Goal: Information Seeking & Learning: Learn about a topic

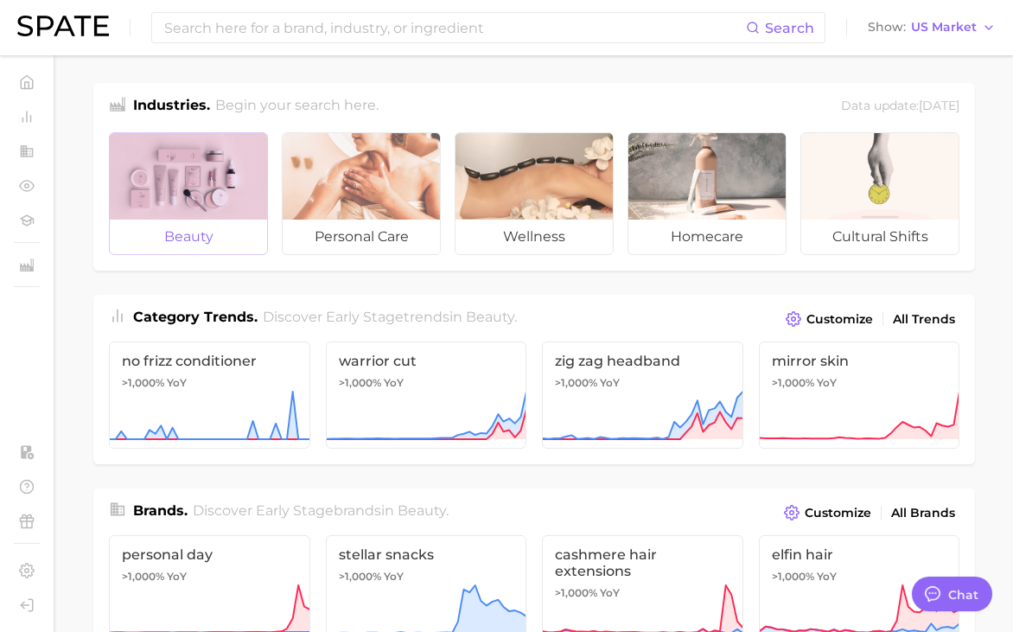
click at [145, 204] on div at bounding box center [188, 176] width 157 height 86
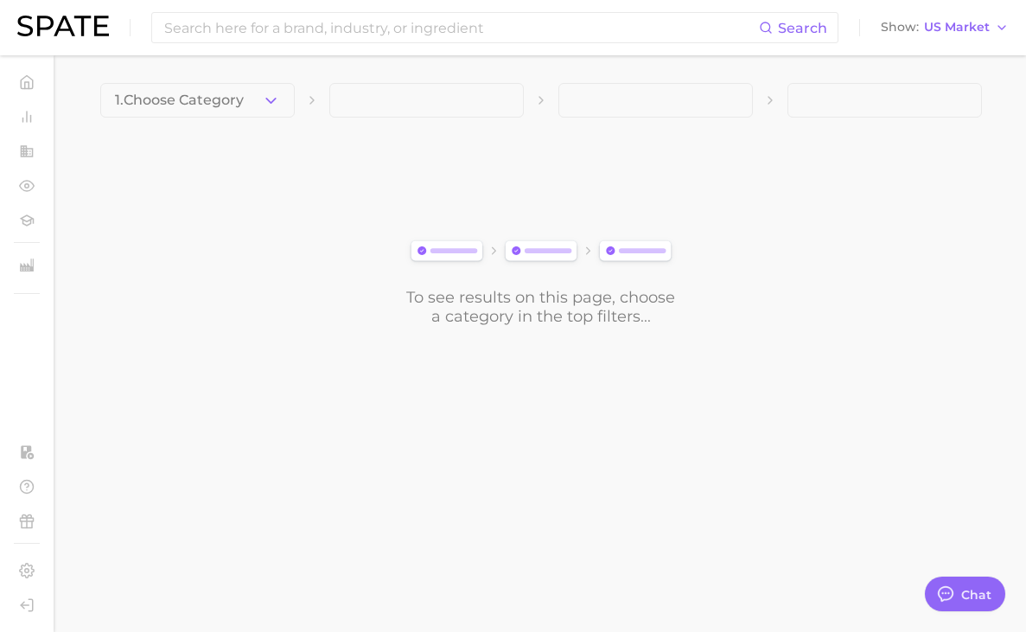
click at [849, 287] on div "To see results on this page, choose a category in the top filters..." at bounding box center [540, 229] width 881 height 193
click at [170, 103] on span "1. Choose Category" at bounding box center [179, 100] width 129 height 16
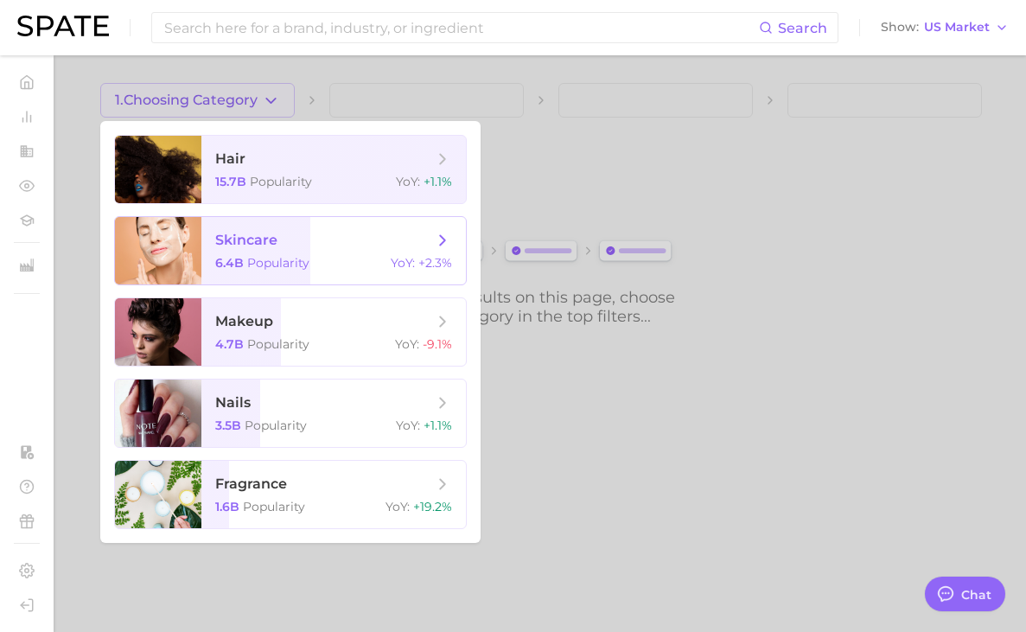
click at [288, 245] on span "skincare" at bounding box center [324, 240] width 218 height 19
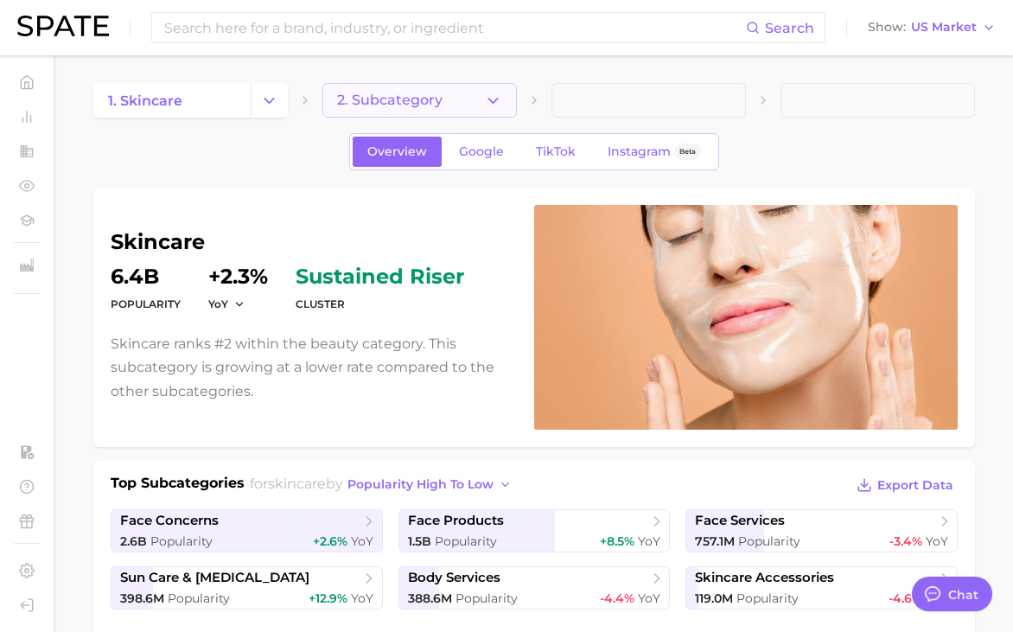
click at [464, 102] on button "2. Subcategory" at bounding box center [419, 100] width 194 height 35
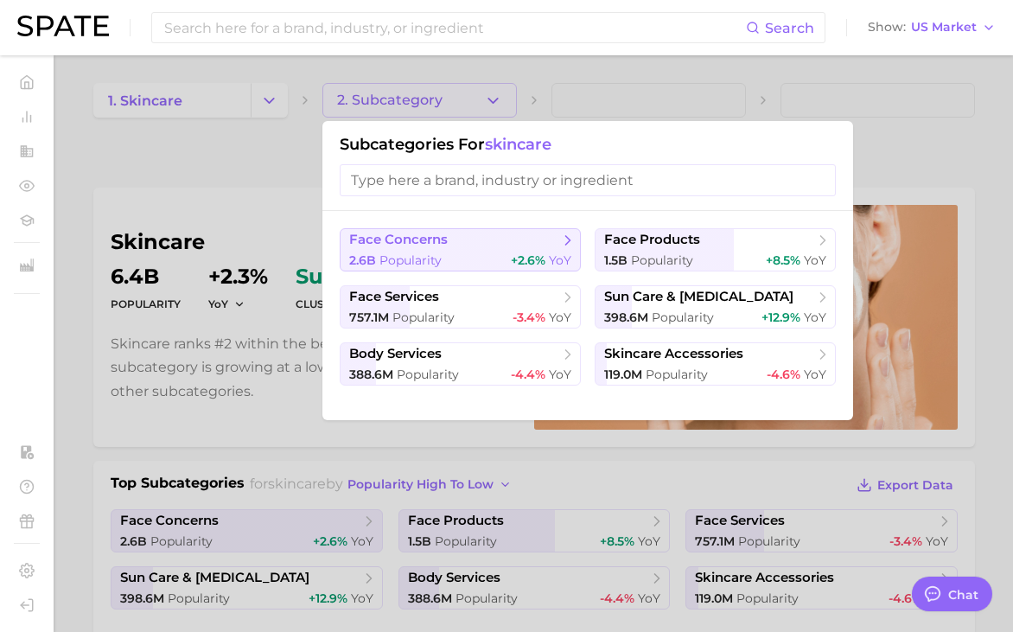
click at [486, 260] on div "2.6b Popularity +2.6% YoY" at bounding box center [460, 260] width 222 height 16
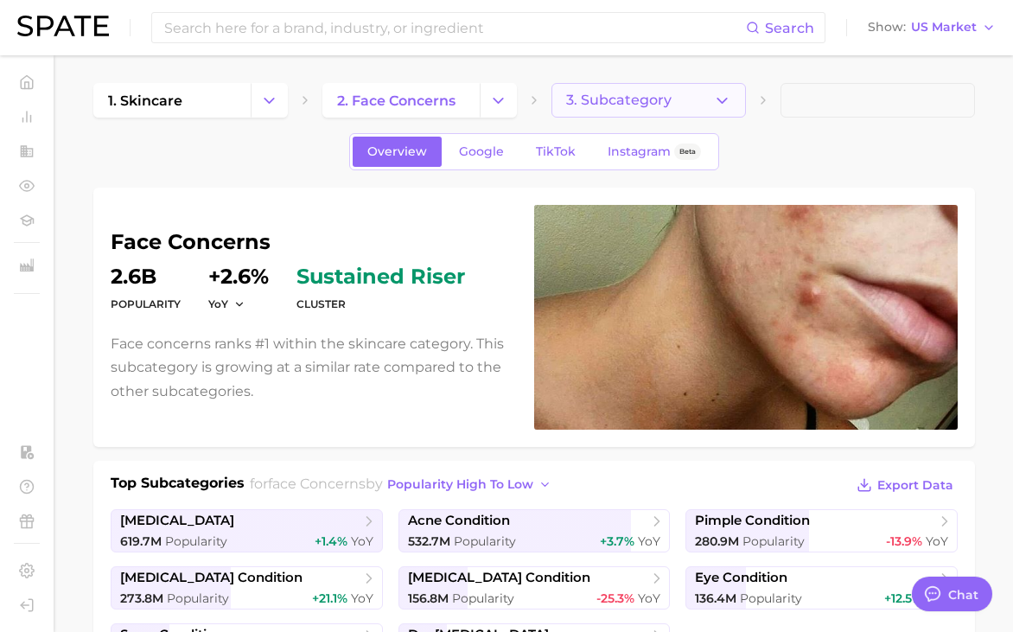
click at [652, 109] on button "3. Subcategory" at bounding box center [648, 100] width 194 height 35
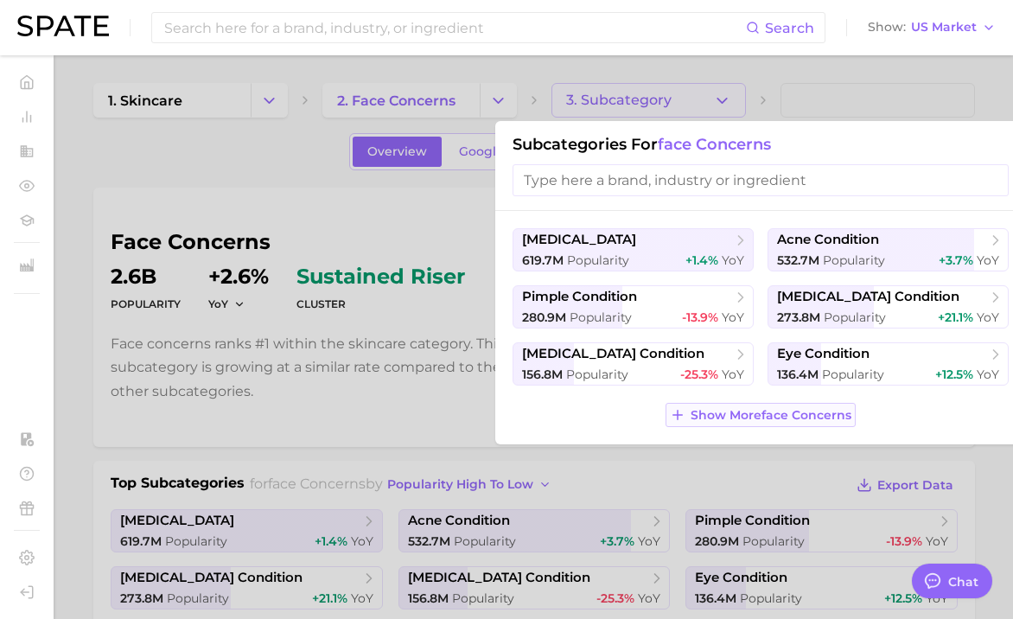
click at [815, 408] on span "Show More face concerns" at bounding box center [770, 415] width 161 height 15
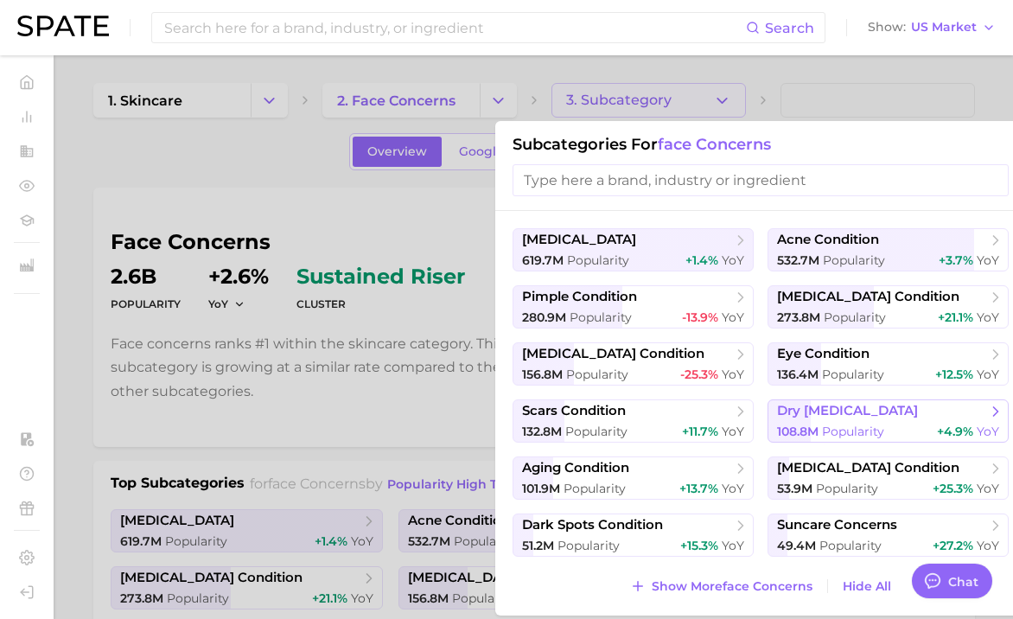
click at [825, 429] on span "Popularity" at bounding box center [853, 431] width 62 height 16
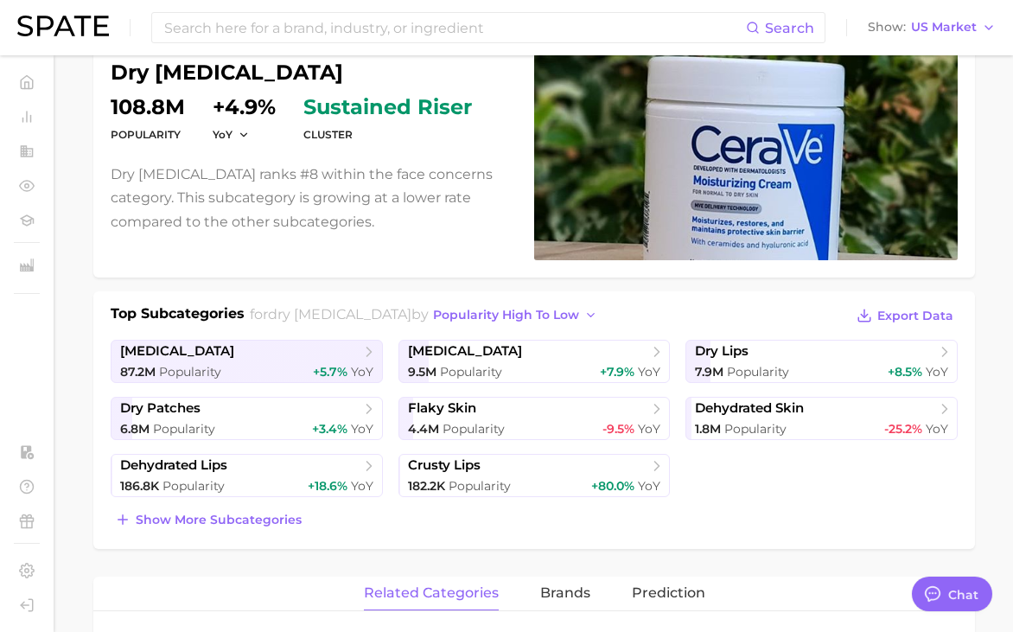
scroll to position [173, 0]
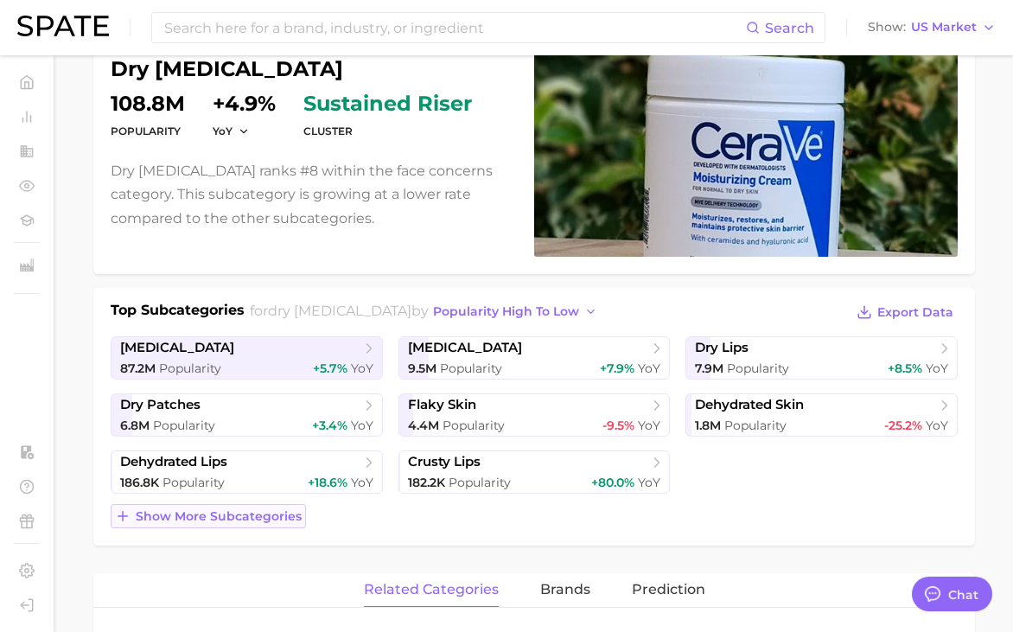
click at [238, 520] on span "Show more subcategories" at bounding box center [219, 516] width 166 height 15
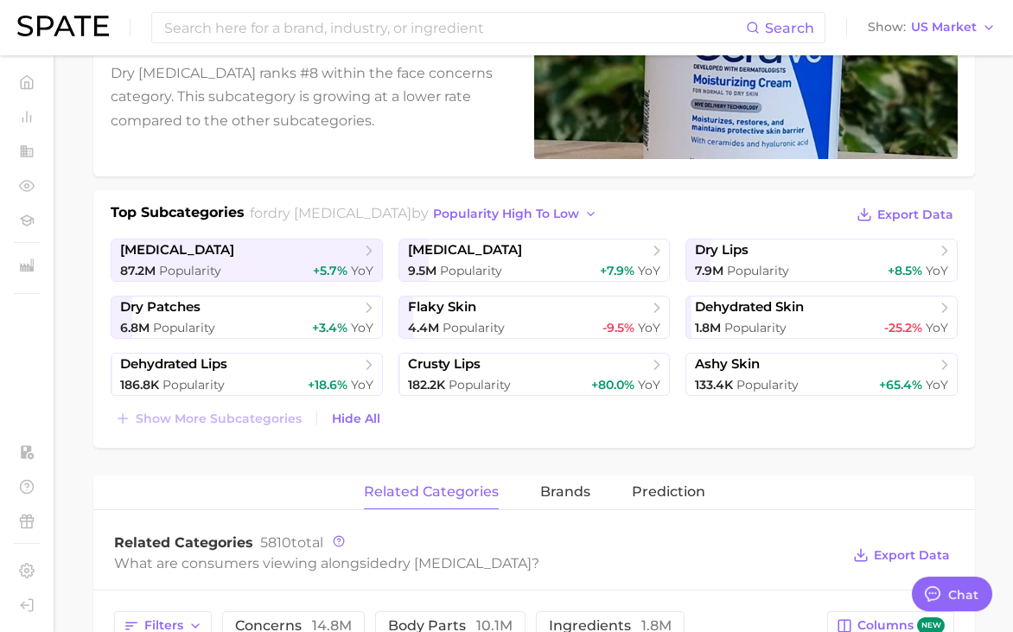
scroll to position [259, 0]
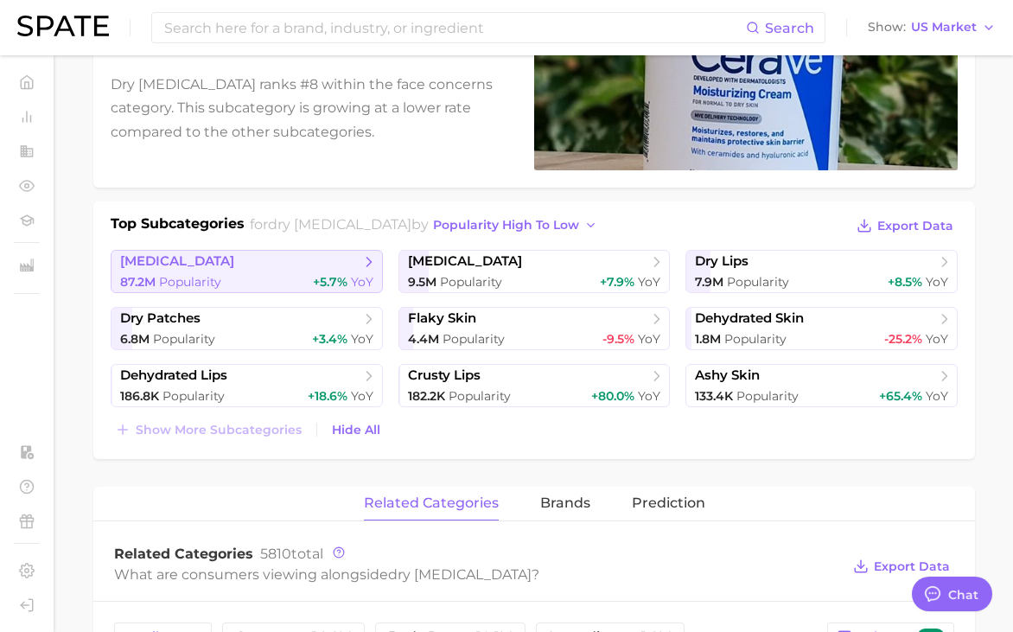
click at [220, 277] on span "Popularity" at bounding box center [190, 282] width 62 height 16
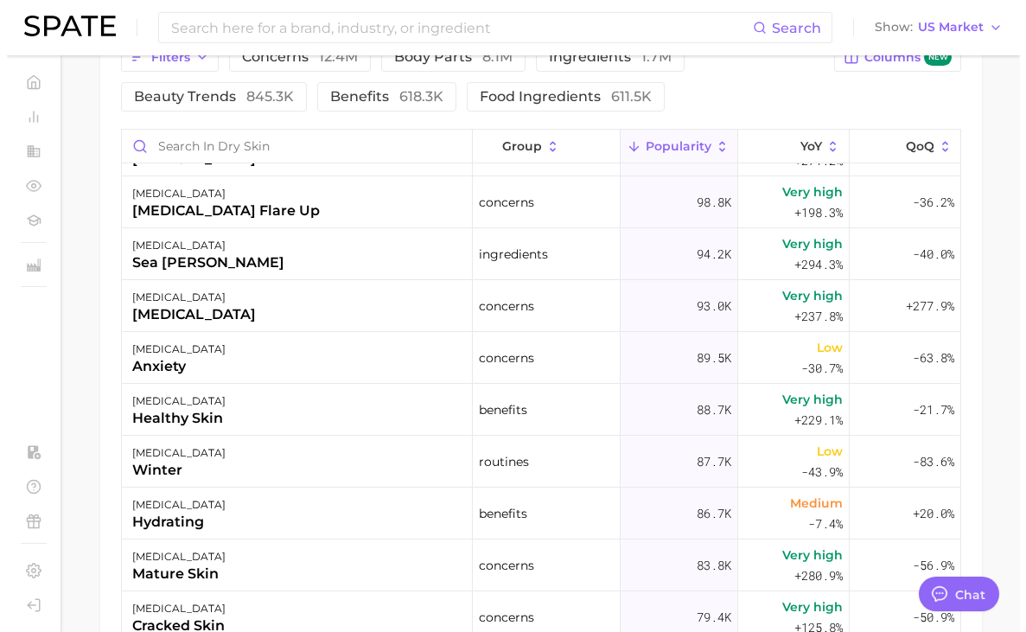
scroll to position [1987, 0]
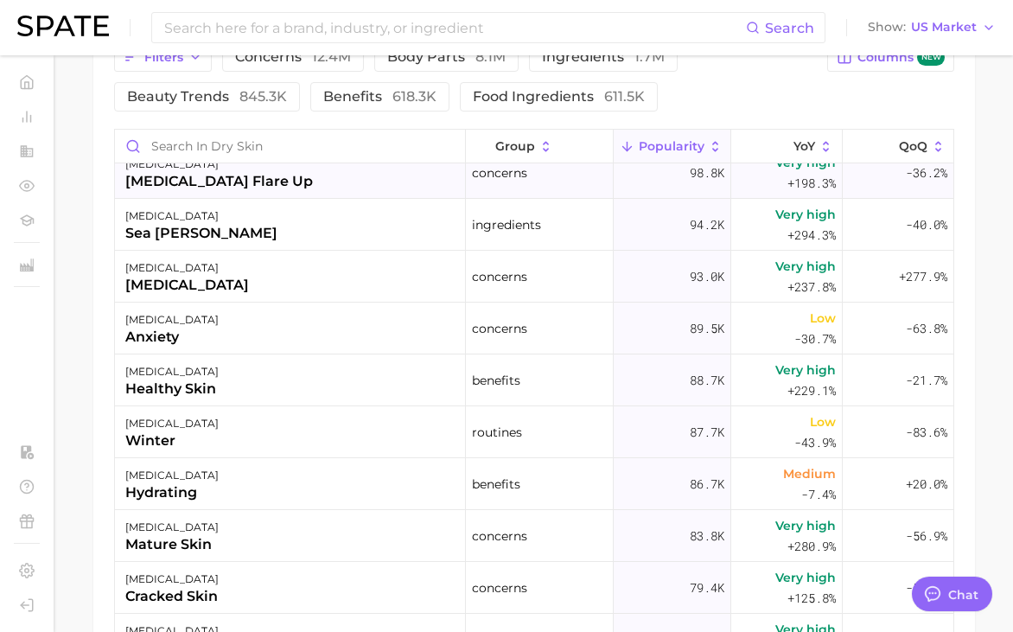
click at [308, 197] on div "dry skin eczema flare up" at bounding box center [290, 173] width 351 height 52
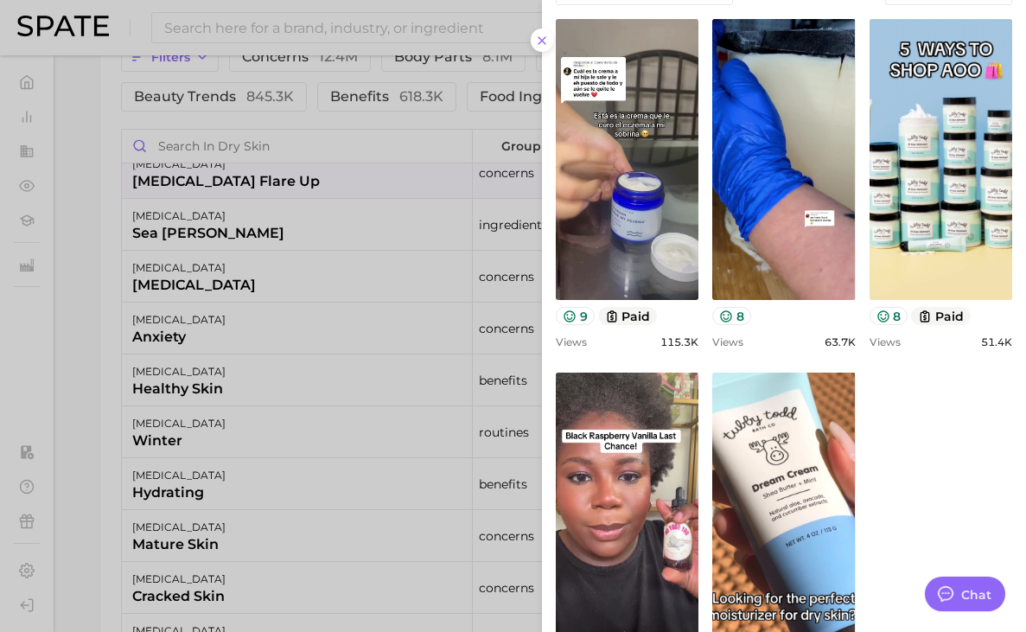
scroll to position [731, 0]
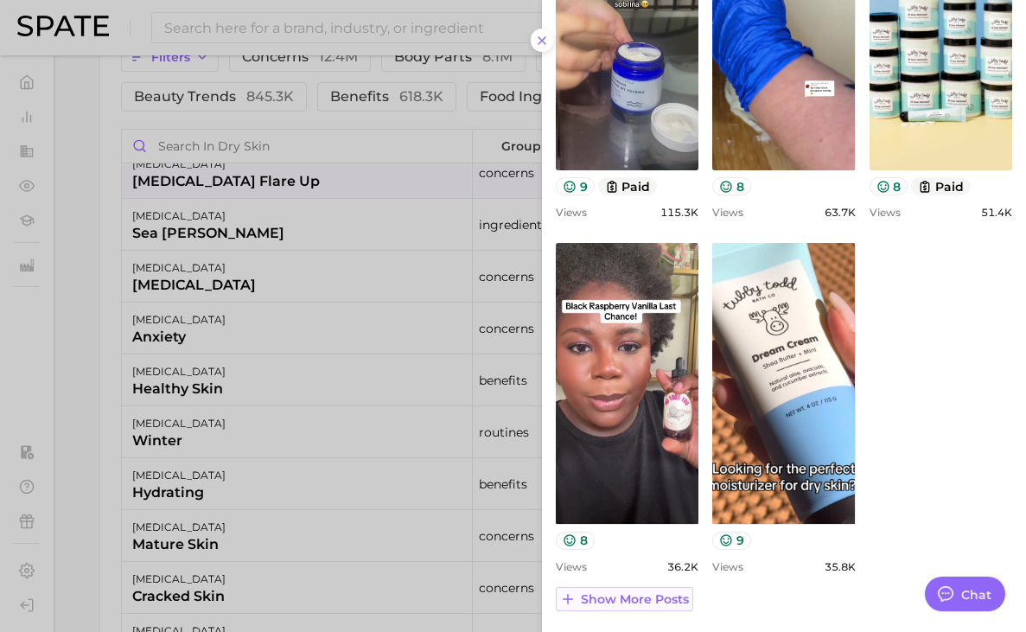
click at [626, 592] on span "Show more posts" at bounding box center [635, 599] width 108 height 15
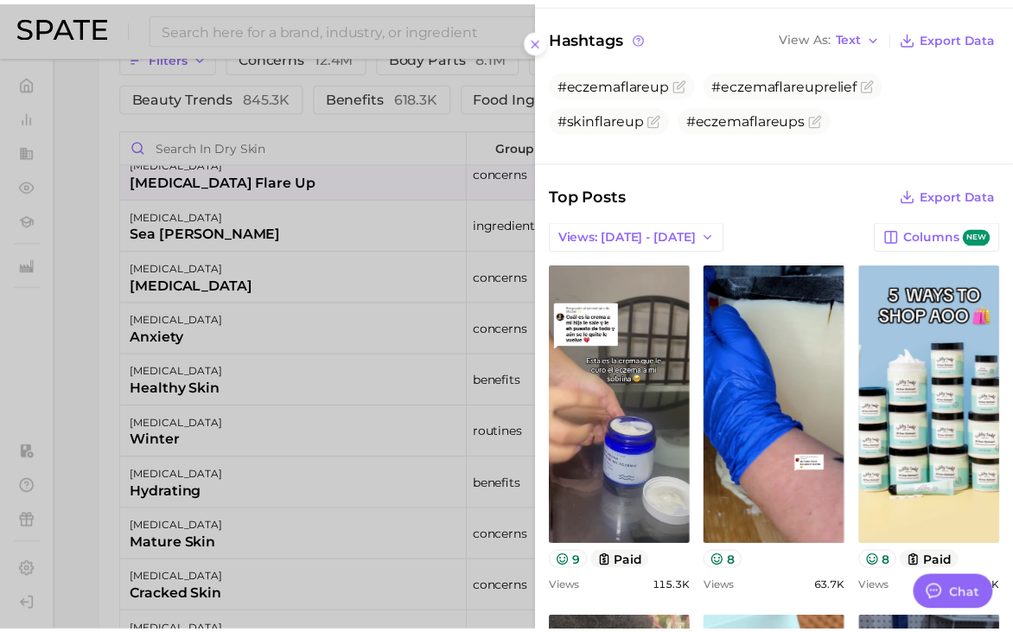
scroll to position [55, 0]
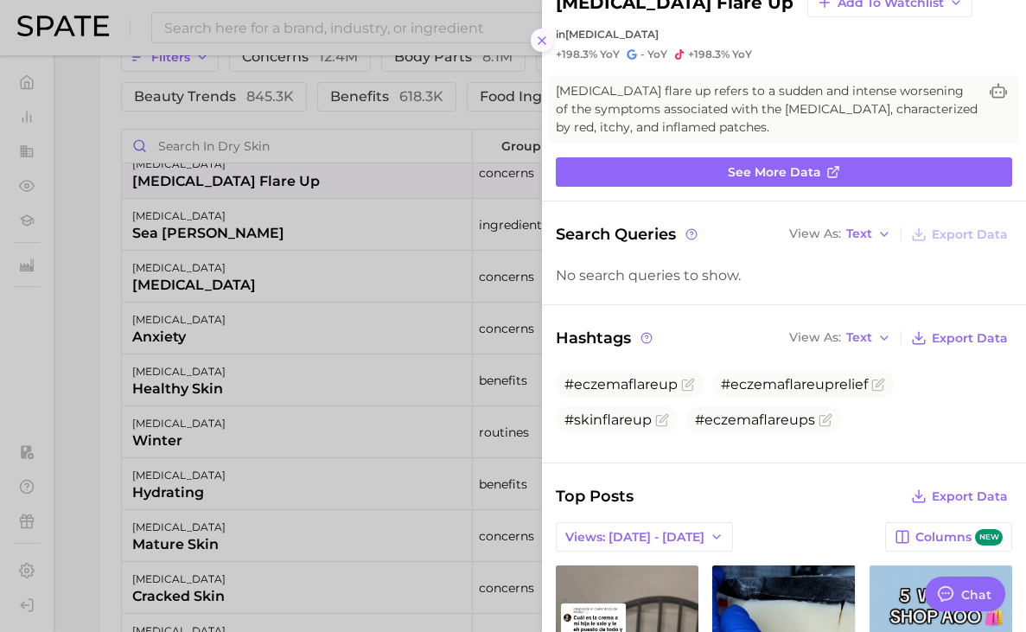
click at [541, 34] on icon at bounding box center [542, 41] width 14 height 14
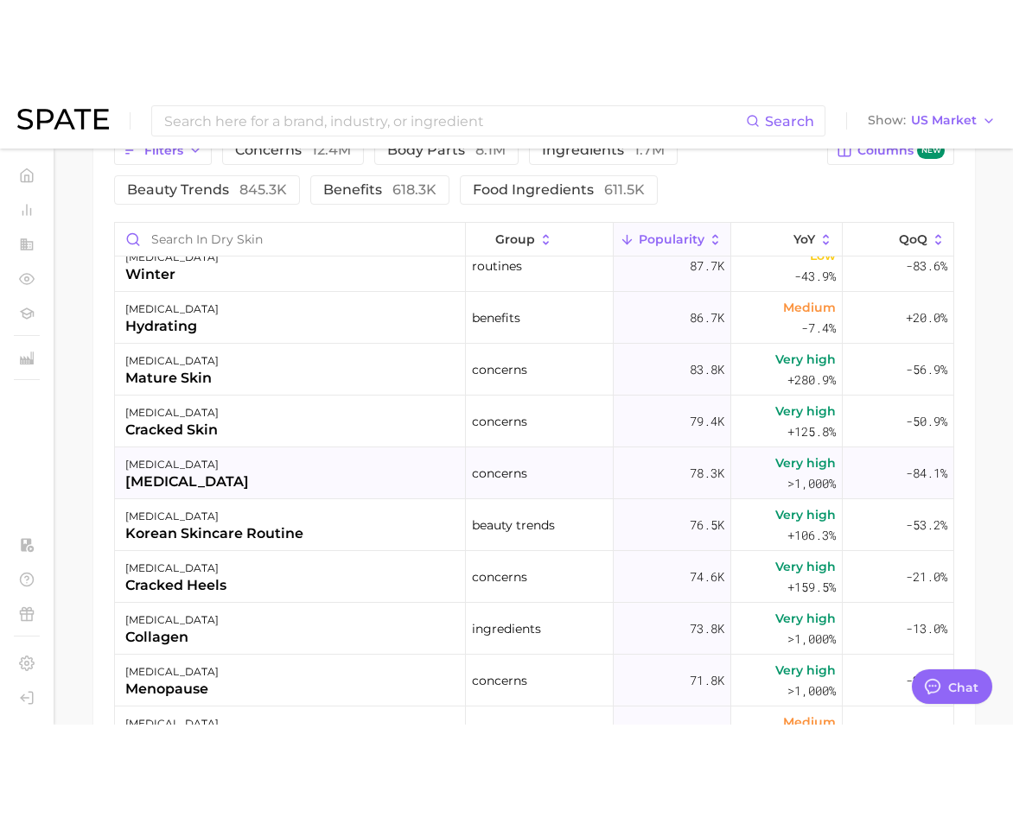
scroll to position [2419, 0]
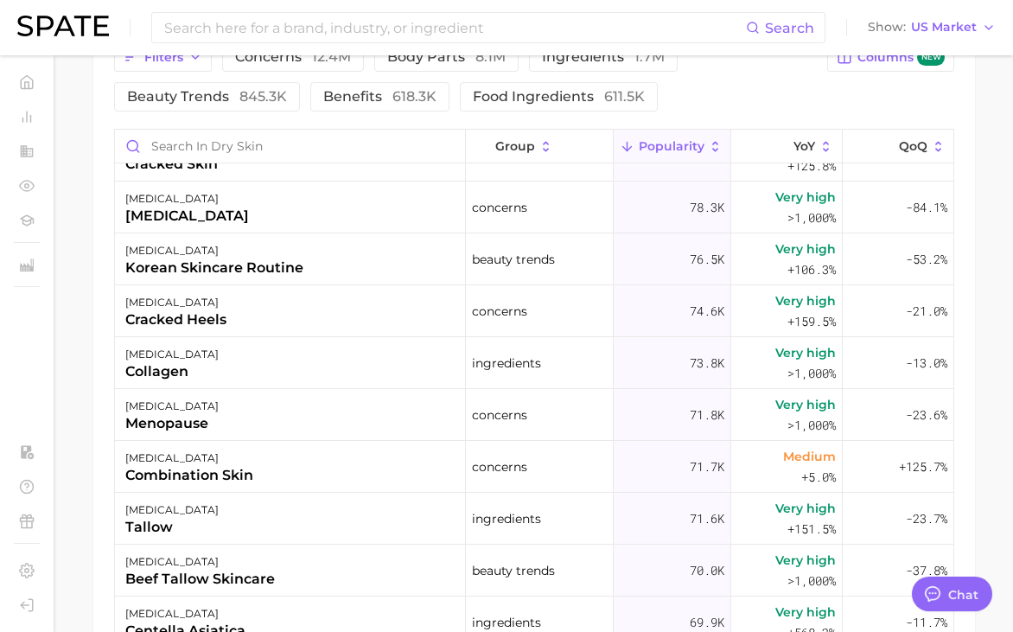
type textarea "x"
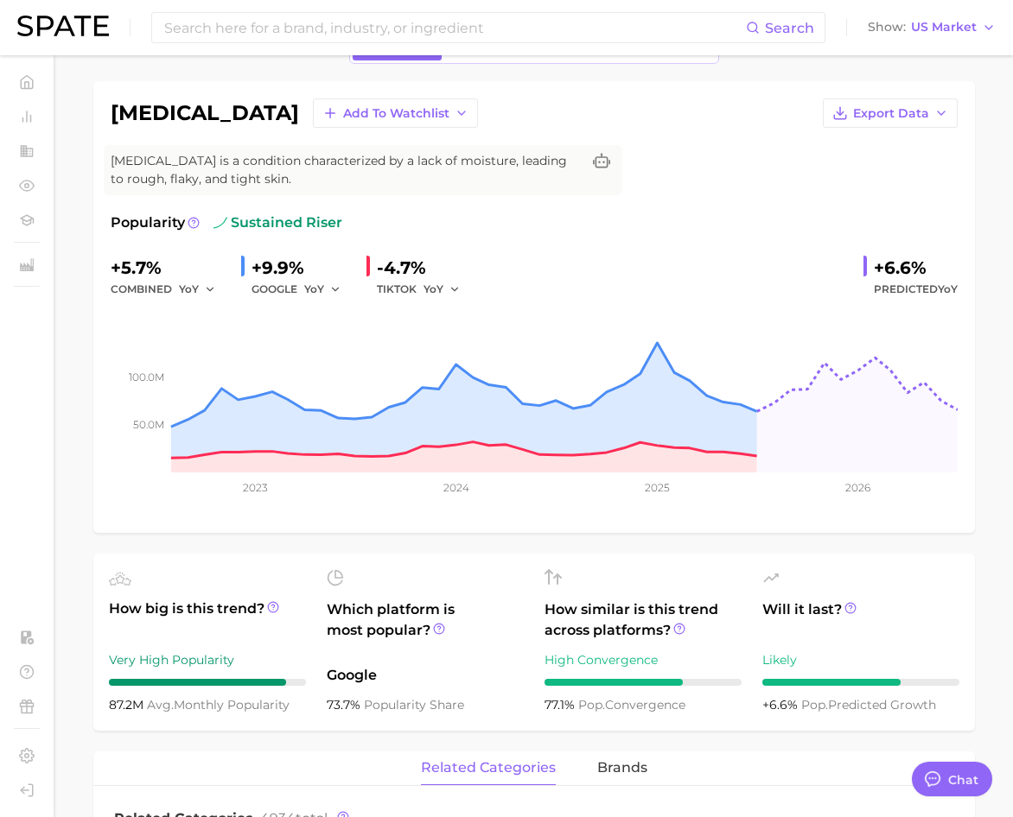
scroll to position [0, 0]
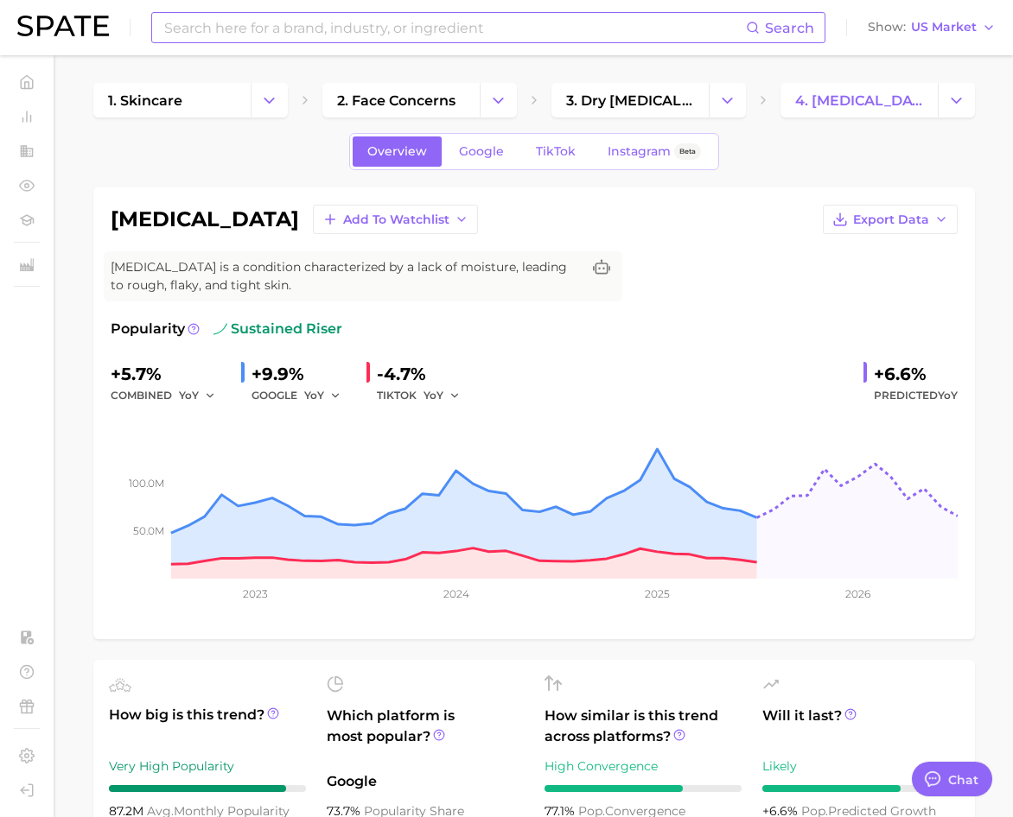
click at [428, 25] on input at bounding box center [453, 27] width 583 height 29
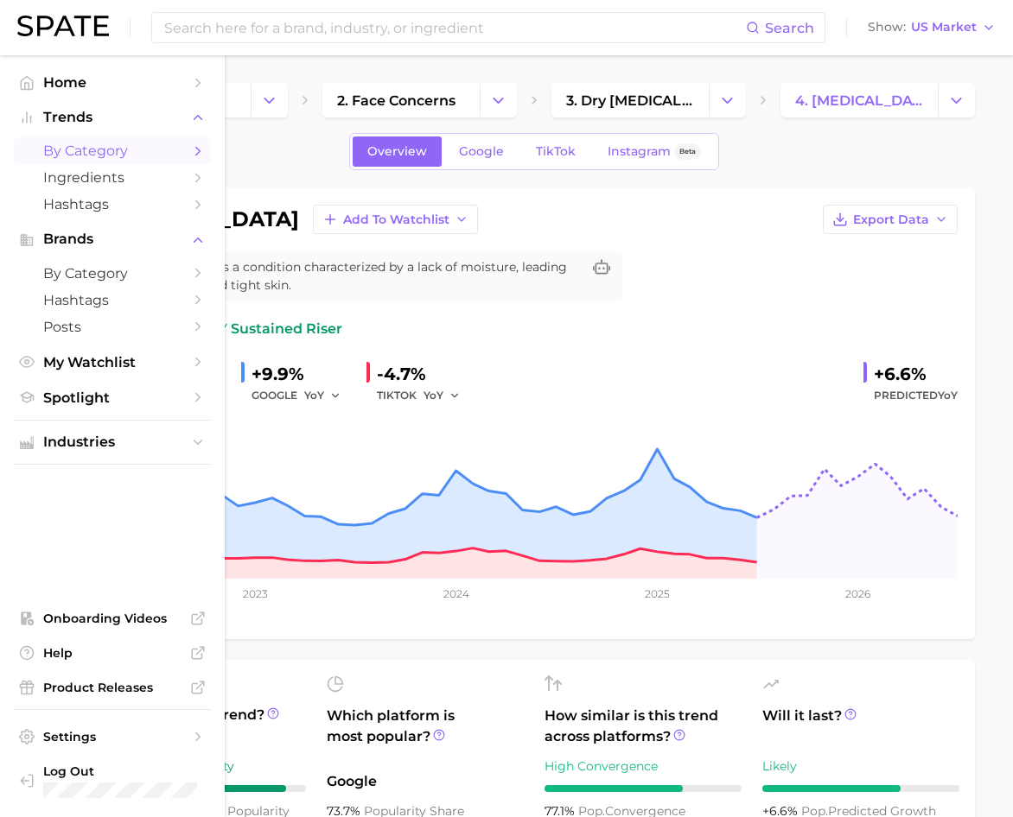
click at [85, 146] on span "by Category" at bounding box center [112, 151] width 138 height 16
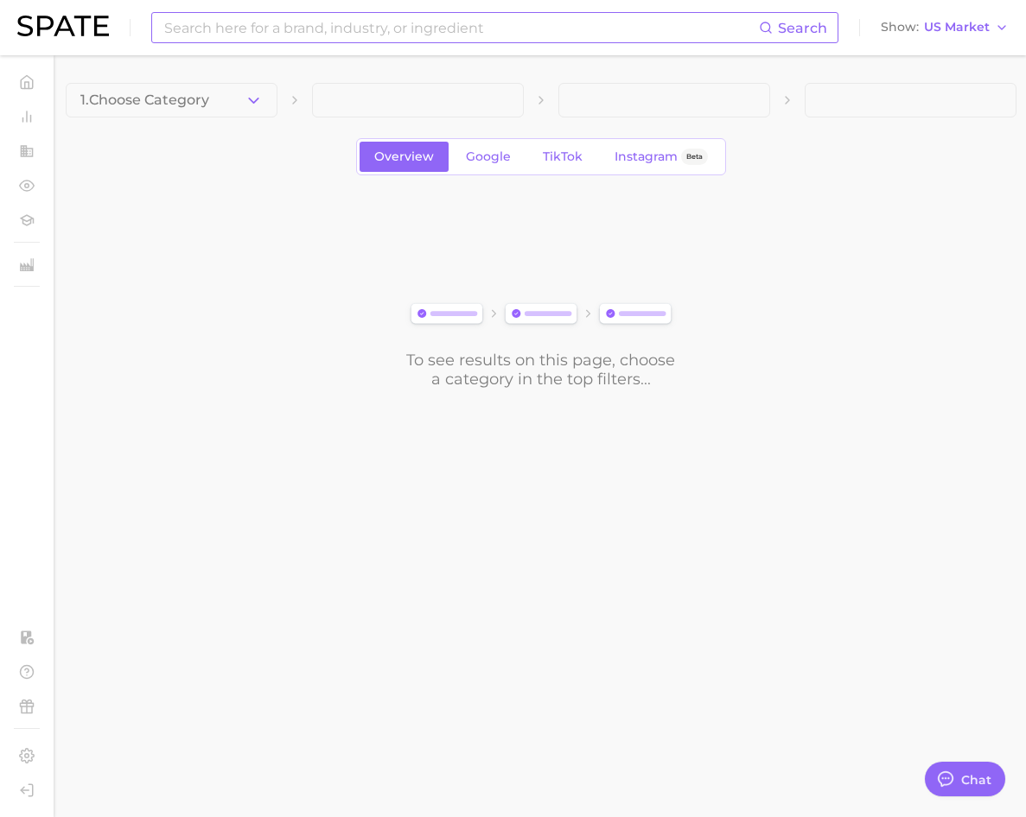
click at [307, 28] on input at bounding box center [460, 27] width 596 height 29
click at [257, 105] on icon "button" at bounding box center [254, 101] width 18 height 18
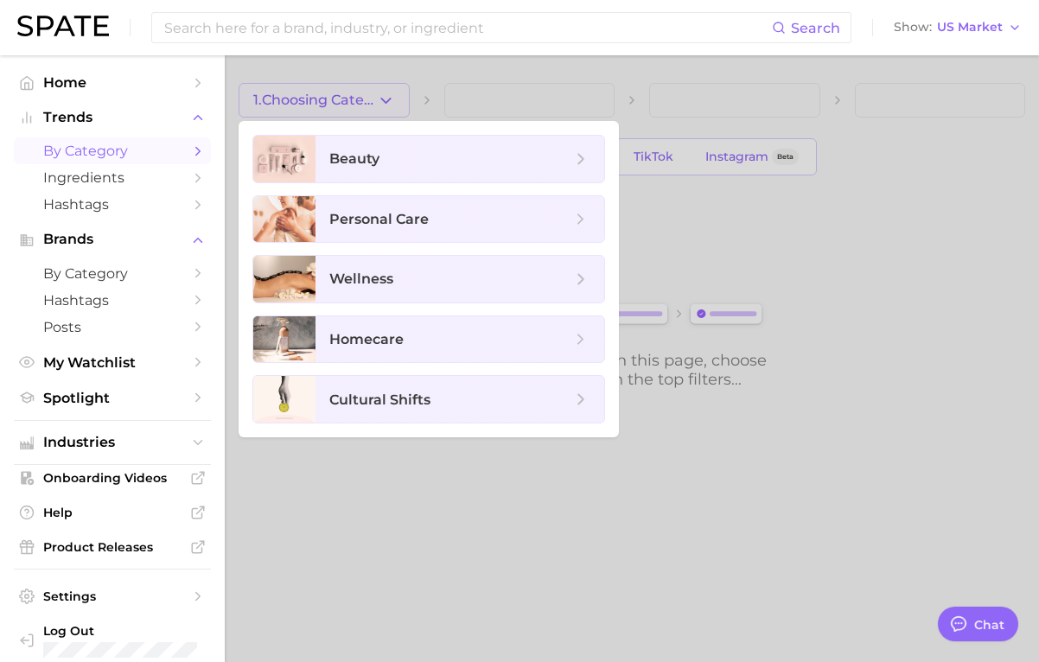
type textarea "x"
click at [467, 171] on span "beauty" at bounding box center [459, 159] width 289 height 47
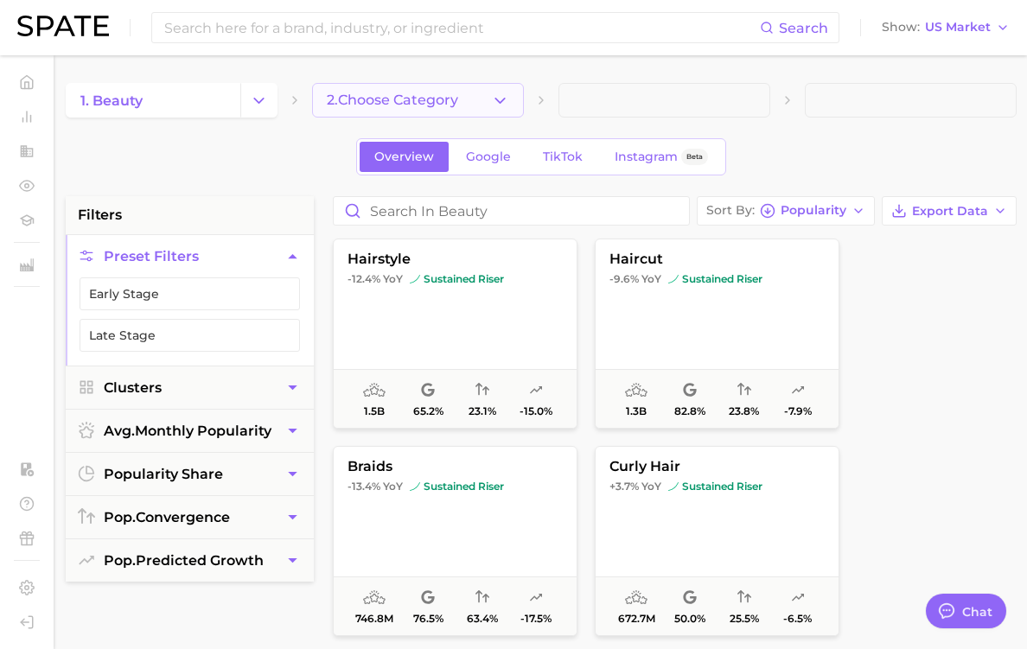
click at [458, 108] on span "2. Choose Category" at bounding box center [392, 100] width 131 height 16
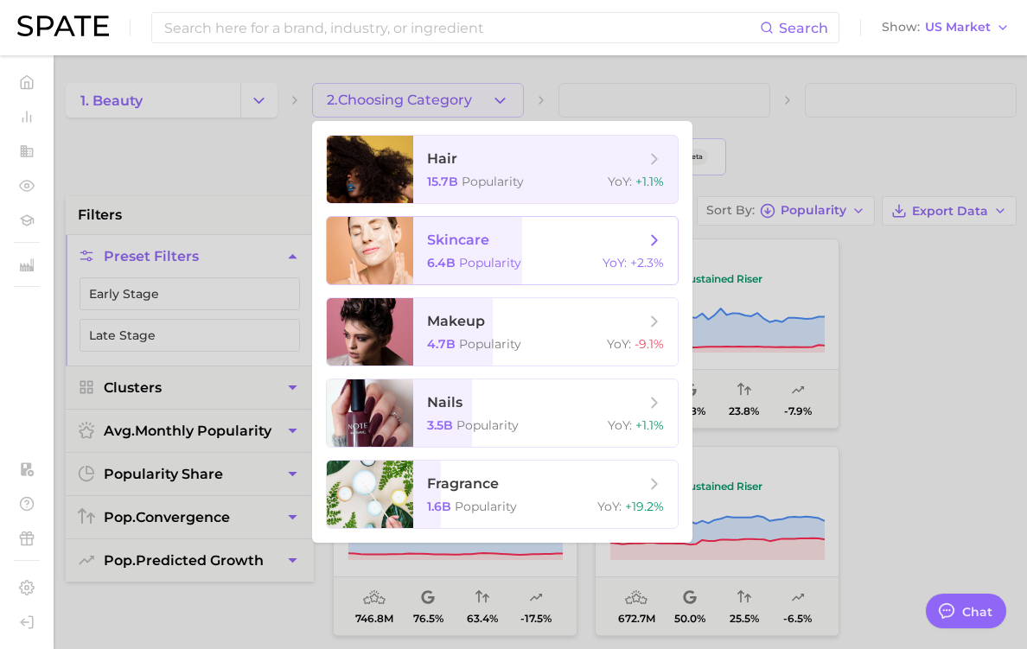
click at [413, 262] on div at bounding box center [370, 250] width 86 height 67
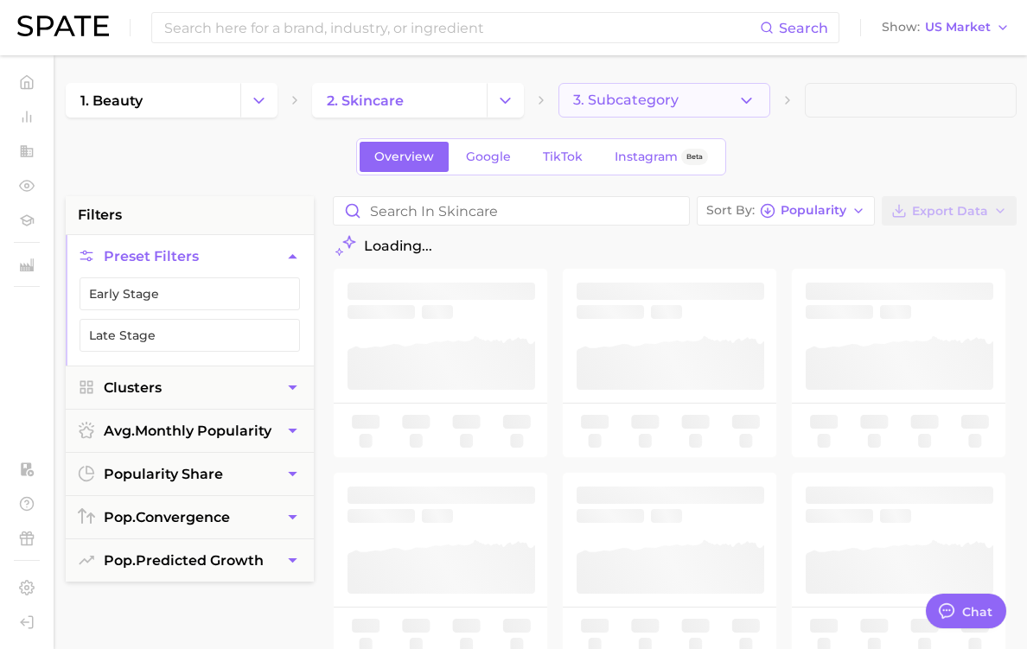
click at [770, 110] on button "3. Subcategory" at bounding box center [664, 100] width 212 height 35
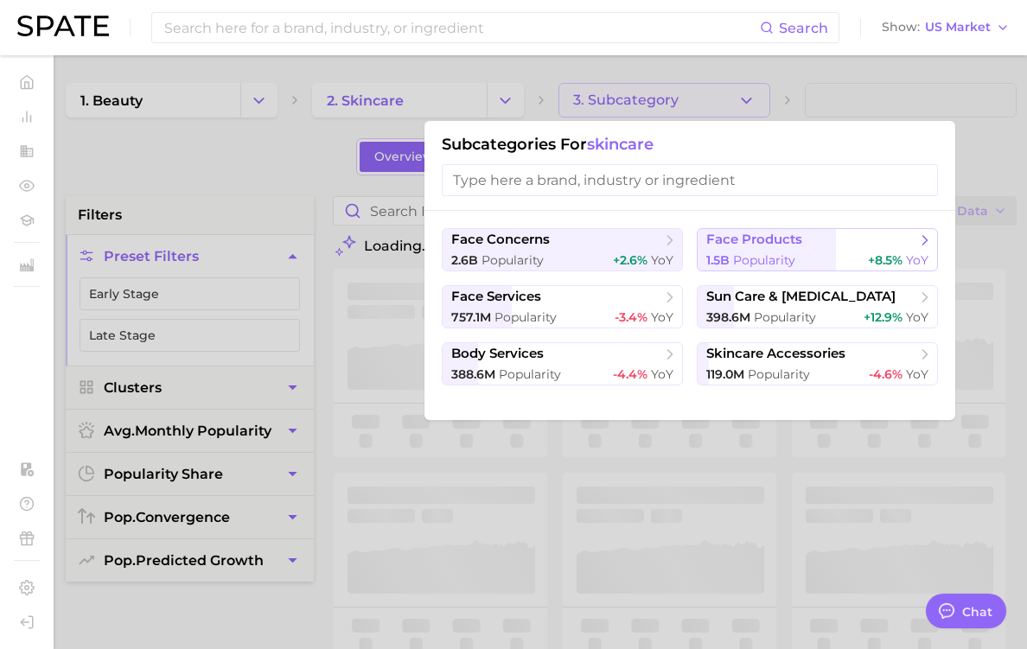
click at [729, 252] on span "1.5b" at bounding box center [717, 260] width 23 height 16
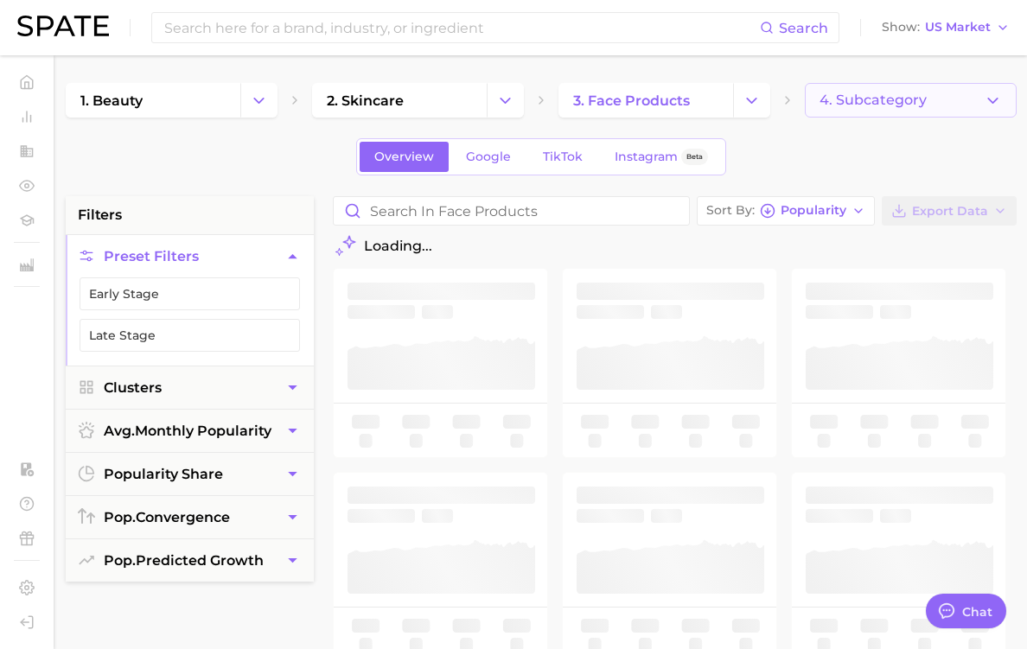
click at [901, 106] on span "4. Subcategory" at bounding box center [872, 100] width 107 height 16
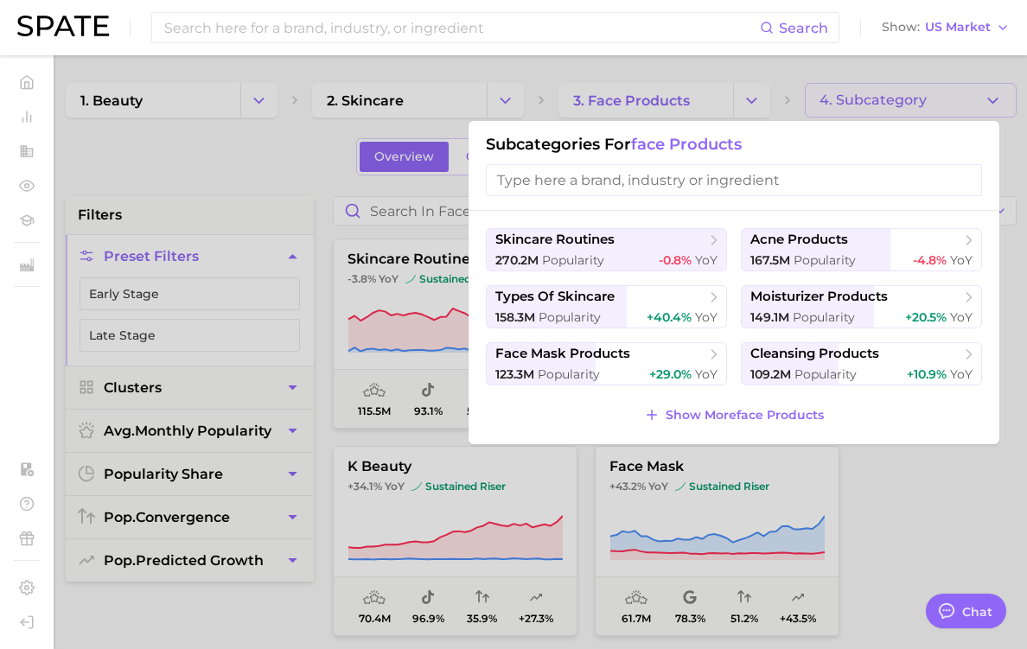
click at [862, 169] on input "search" at bounding box center [734, 180] width 496 height 32
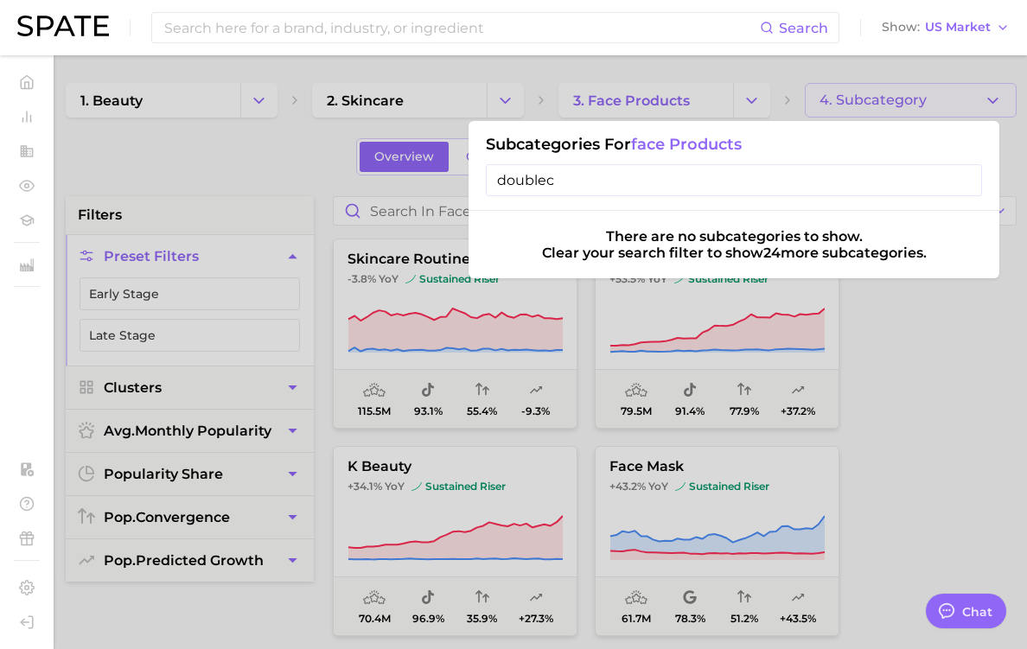
type input "double"
click at [982, 180] on input "double" at bounding box center [734, 180] width 496 height 32
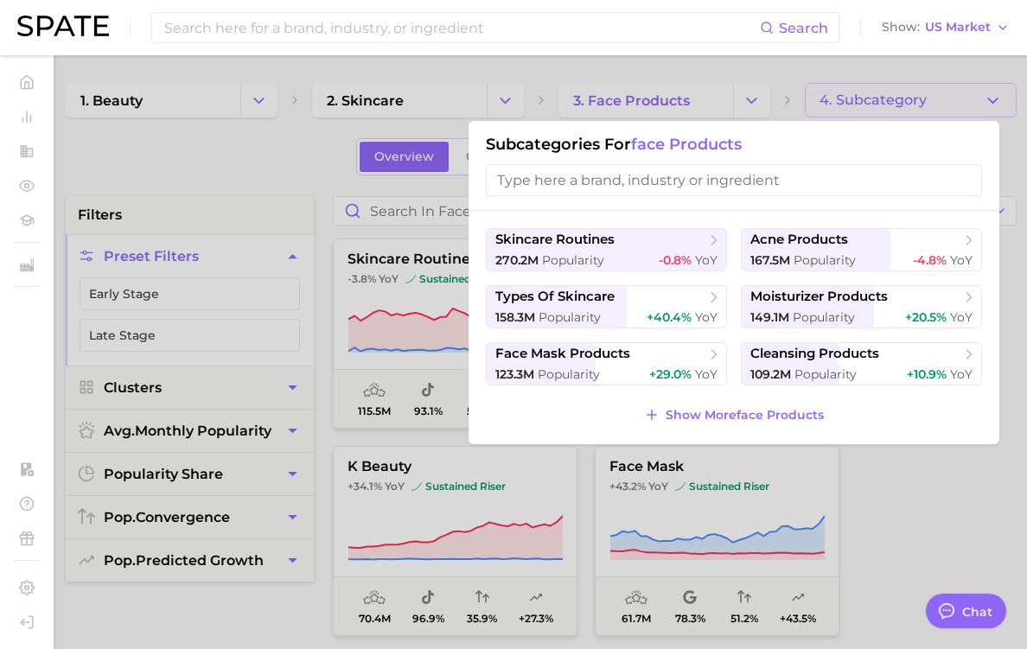
click at [987, 118] on div at bounding box center [513, 324] width 1027 height 649
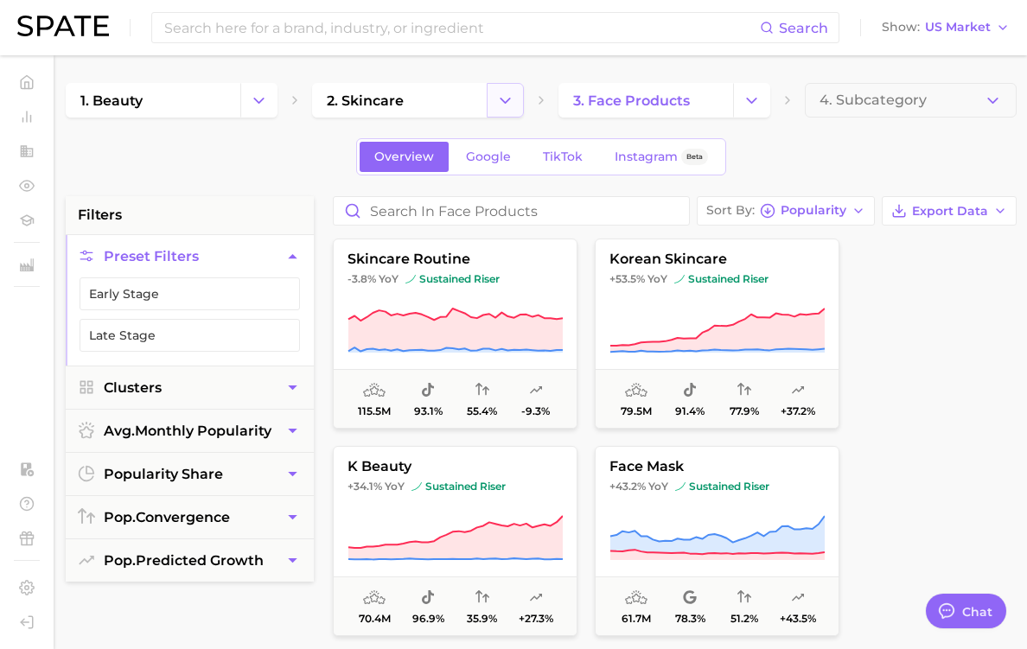
click at [510, 98] on polyline "Change Category" at bounding box center [505, 100] width 10 height 4
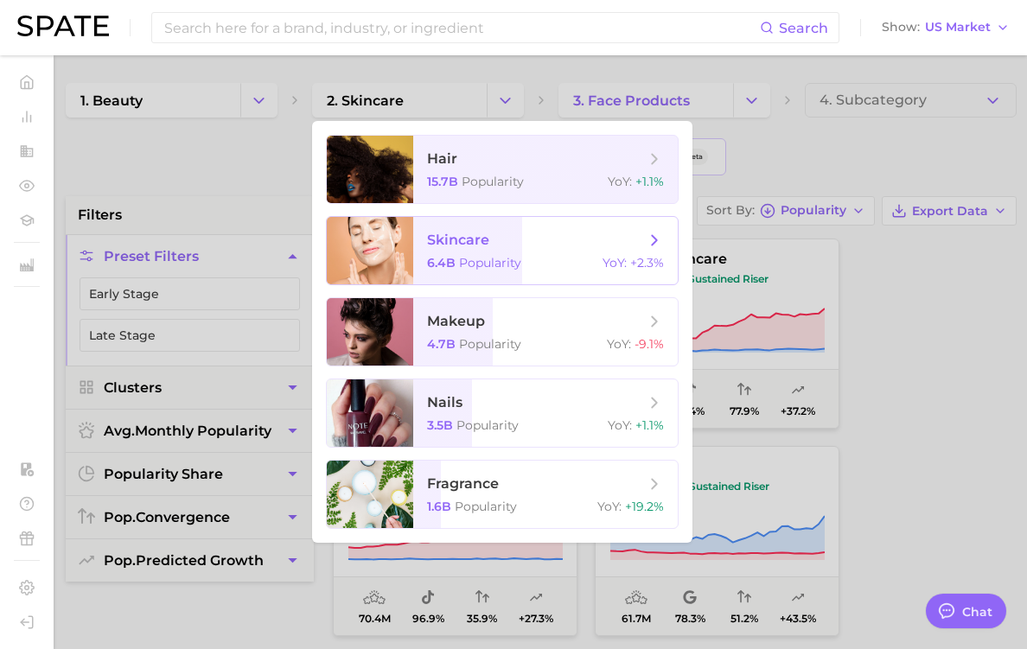
click at [645, 232] on span "skincare" at bounding box center [536, 240] width 218 height 19
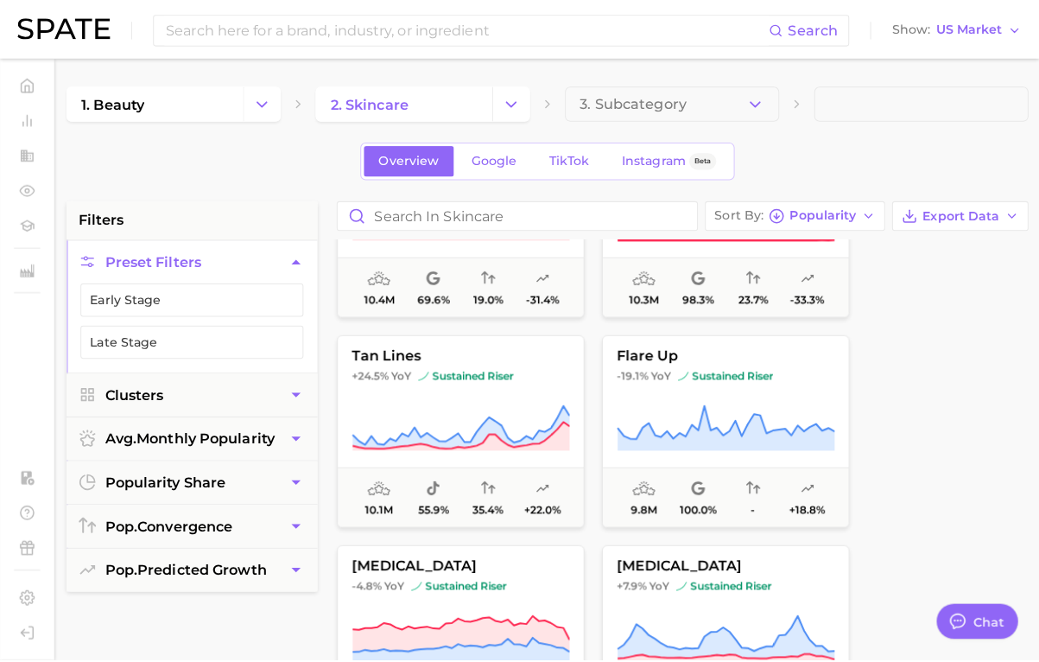
scroll to position [11579, 0]
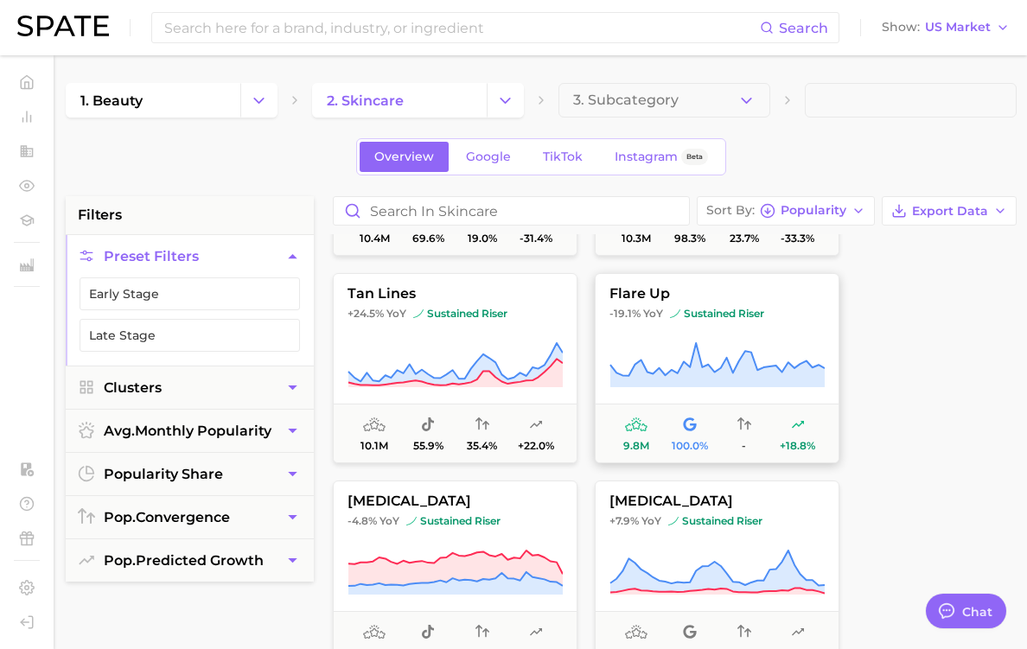
click at [824, 373] on icon at bounding box center [716, 365] width 215 height 48
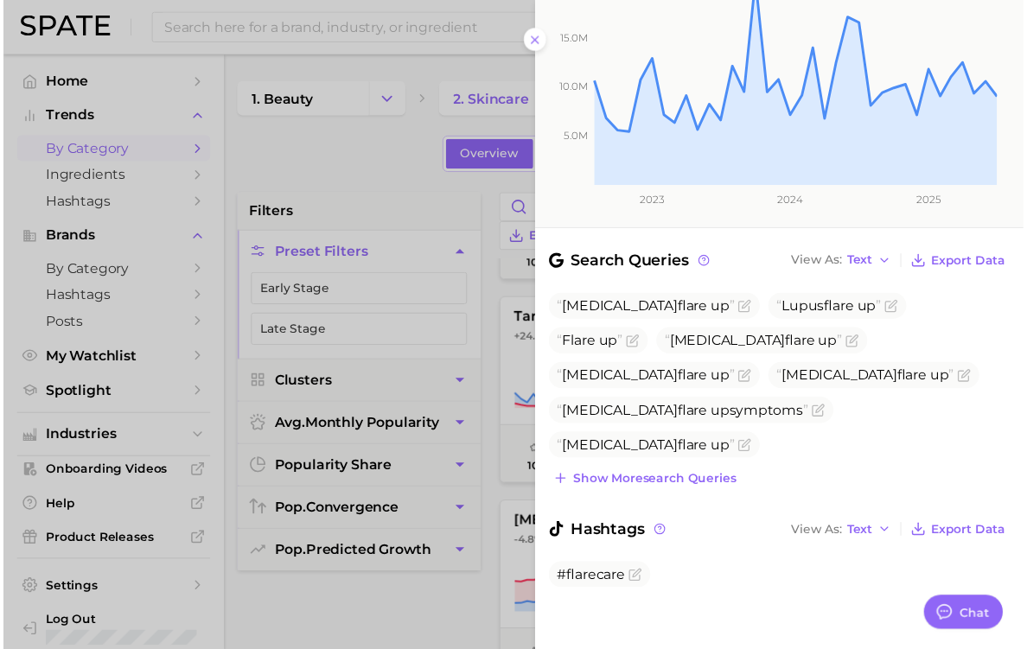
scroll to position [350, 0]
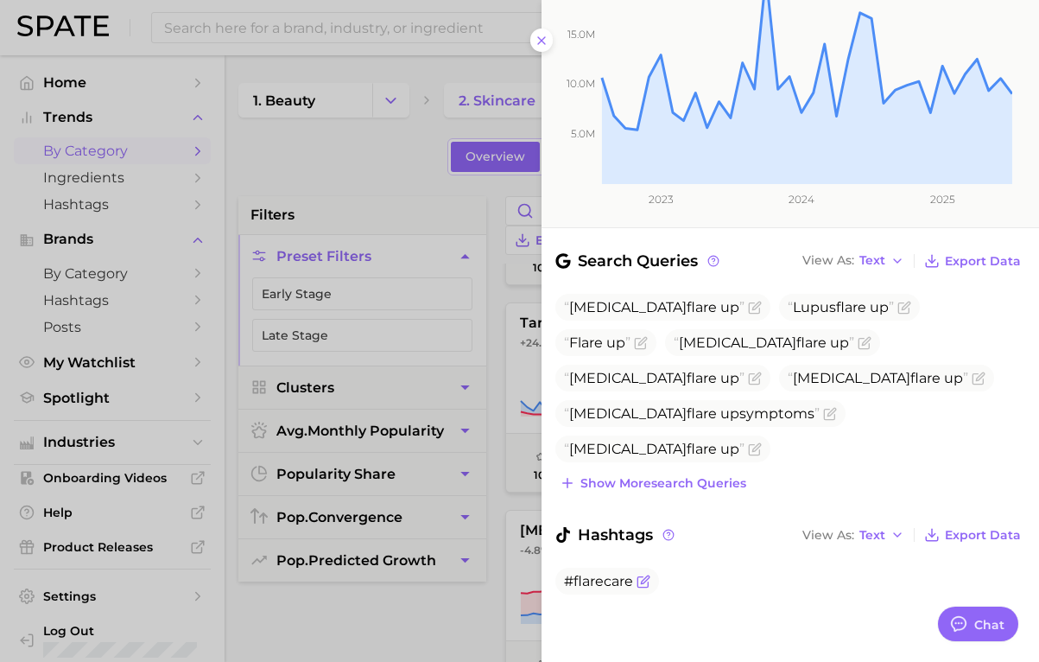
click at [582, 580] on span "#flarecare" at bounding box center [598, 581] width 69 height 16
click at [637, 579] on icon "Flag as miscategorized or irrelevant" at bounding box center [644, 582] width 14 height 14
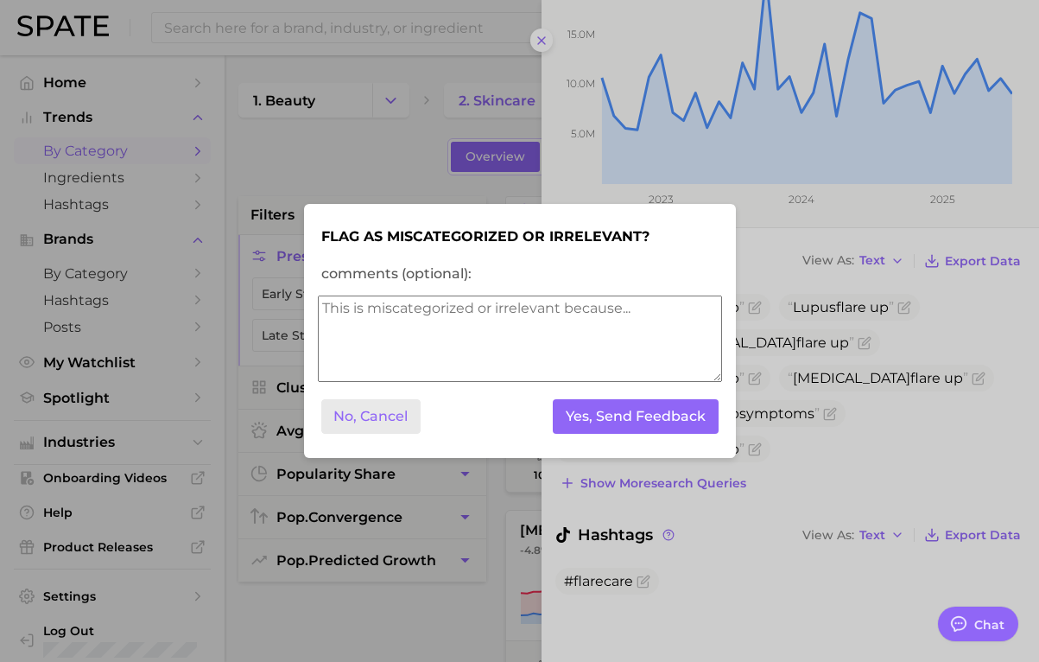
click at [392, 406] on button "No, Cancel" at bounding box center [371, 416] width 100 height 35
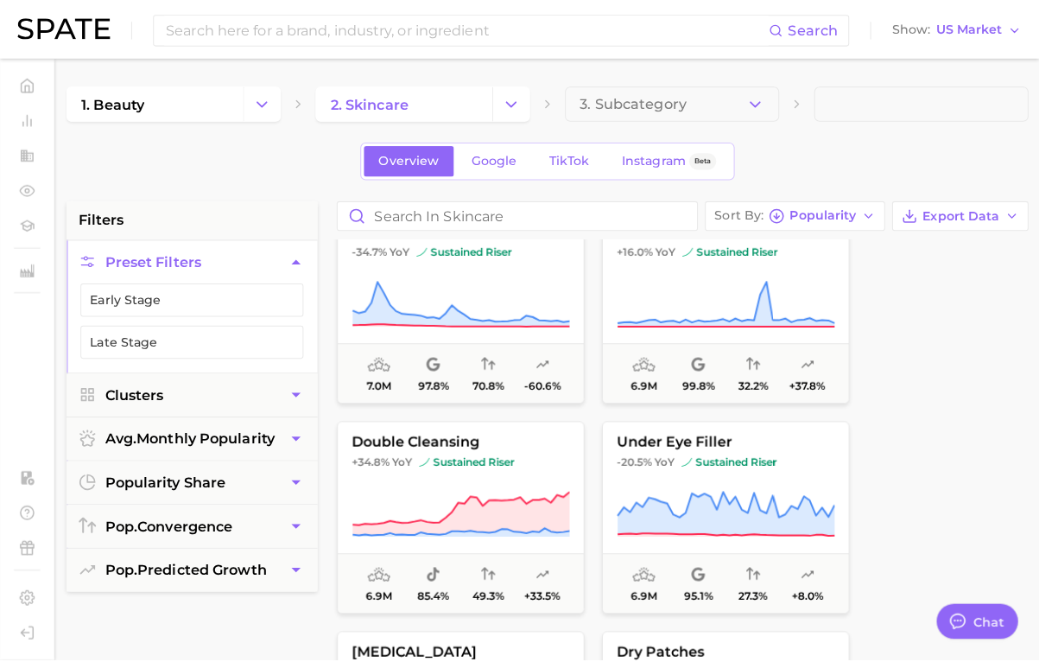
scroll to position [15294, 0]
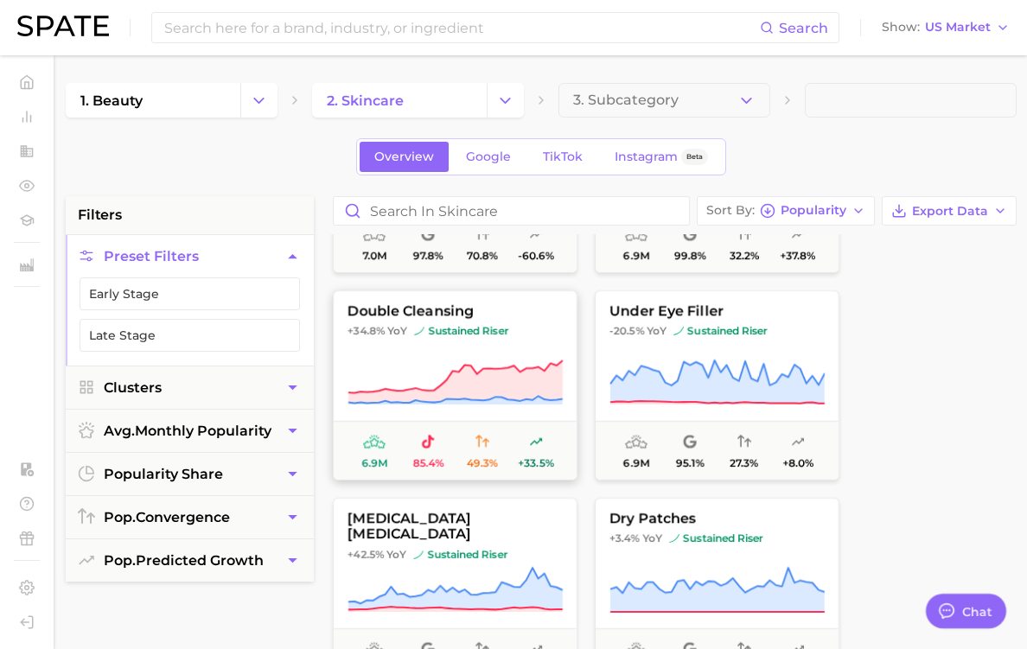
click at [508, 338] on span "sustained riser" at bounding box center [461, 331] width 94 height 14
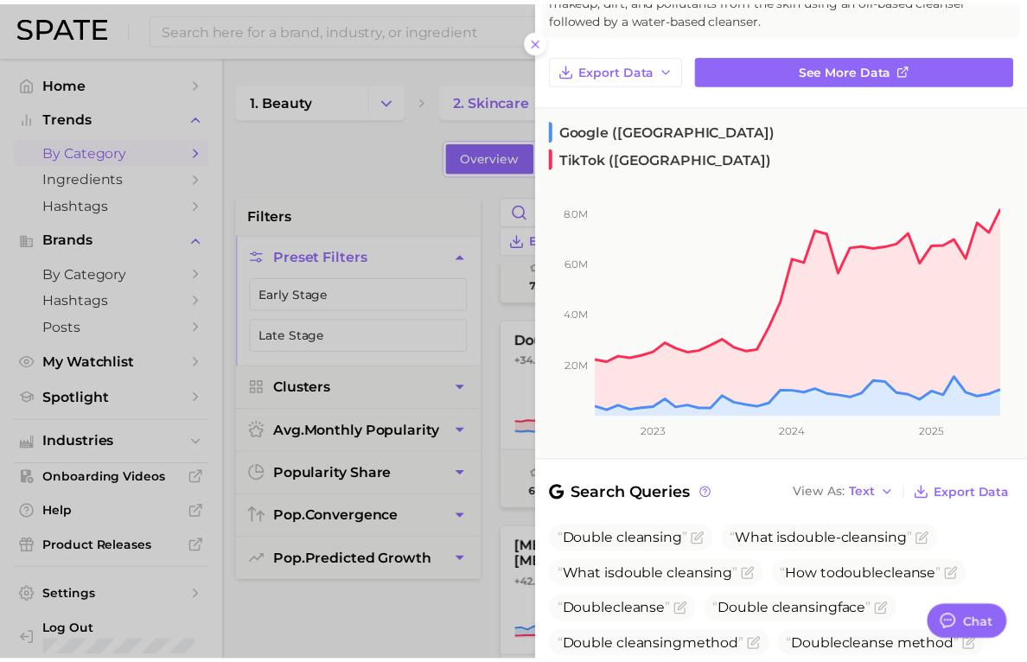
scroll to position [0, 0]
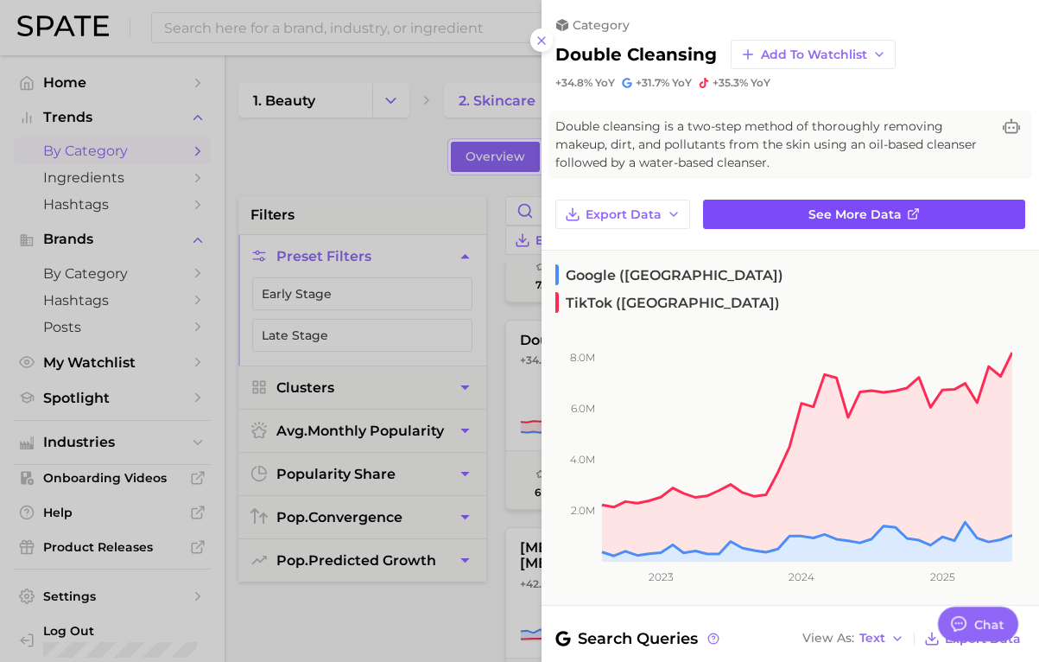
click at [753, 204] on link "See more data" at bounding box center [864, 214] width 322 height 29
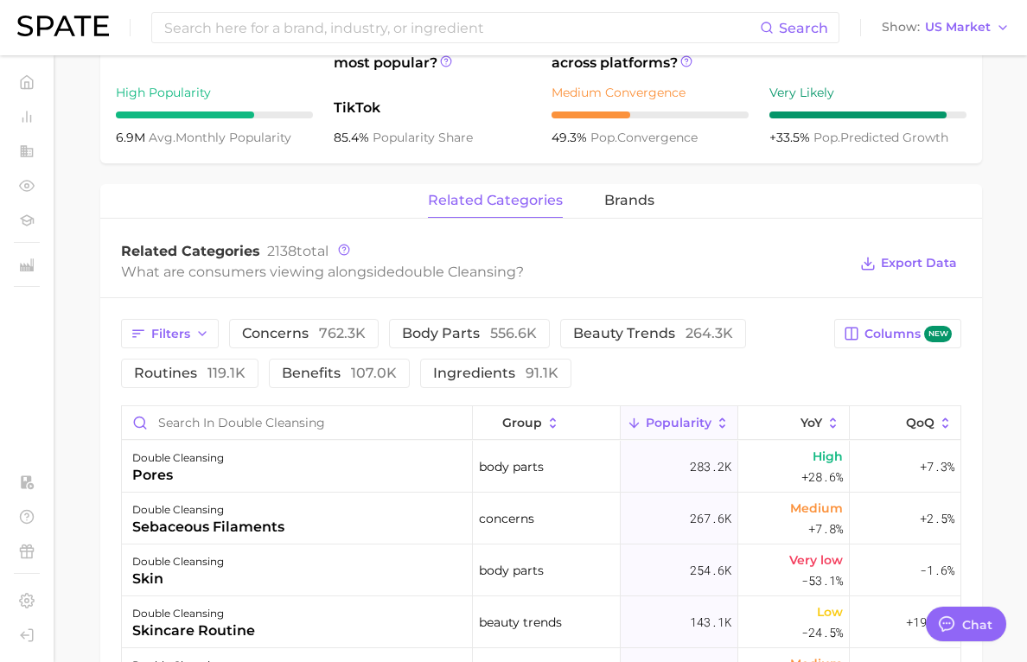
scroll to position [518, 0]
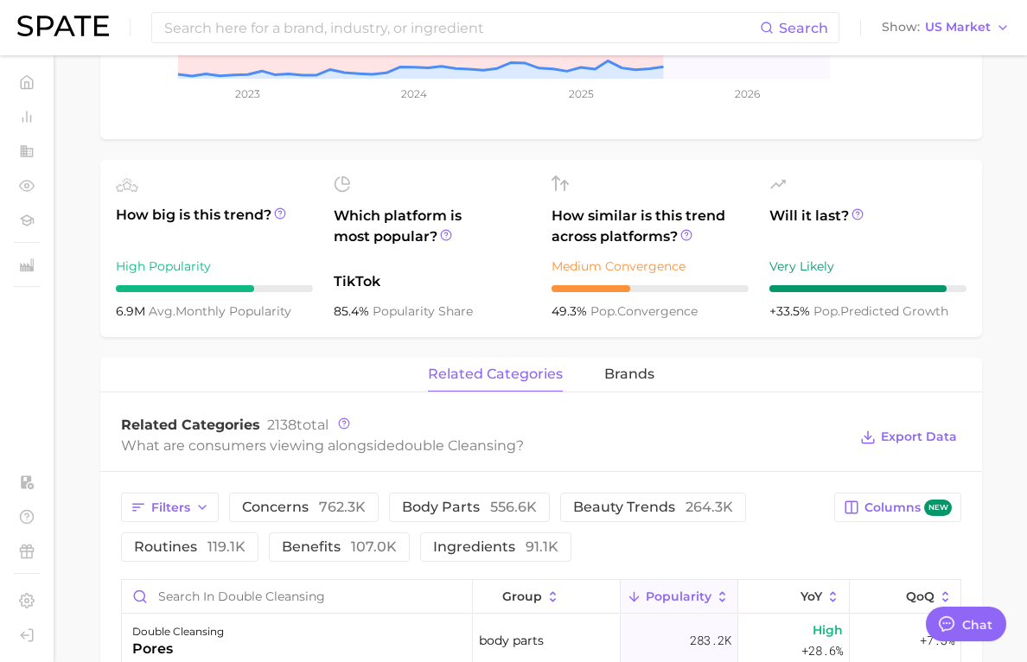
click at [686, 392] on div "related categories brands" at bounding box center [540, 375] width 881 height 35
click at [654, 382] on span "brands" at bounding box center [629, 374] width 50 height 16
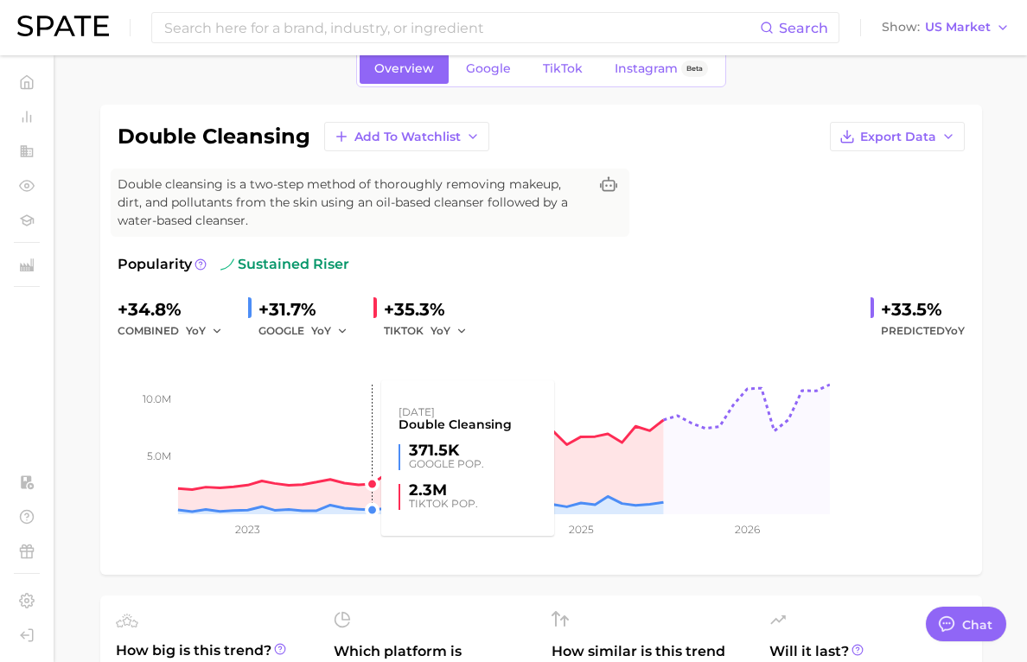
scroll to position [0, 0]
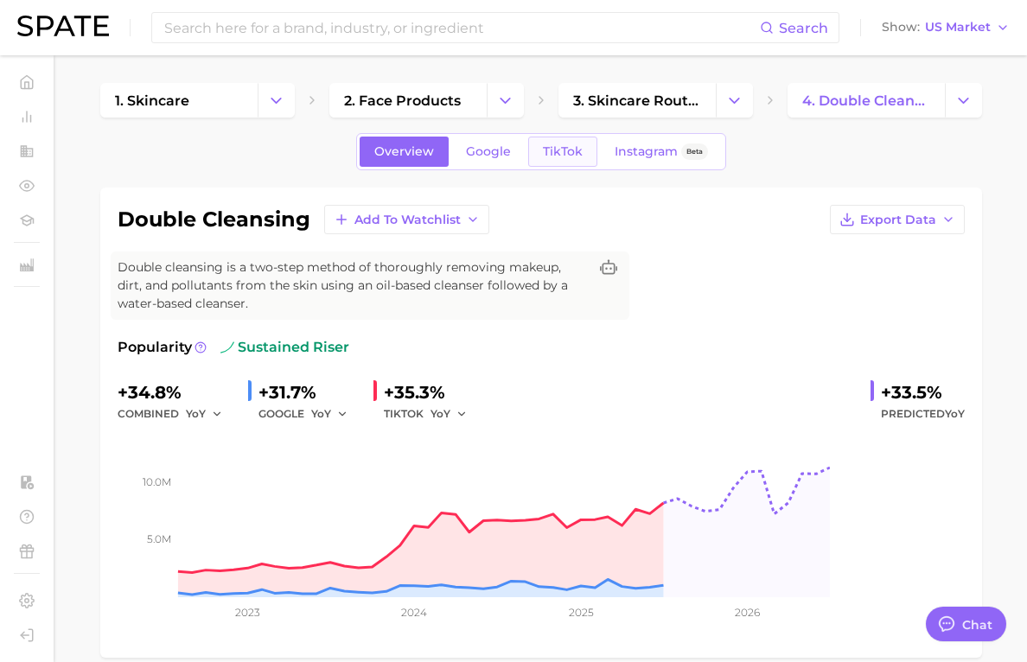
click at [582, 156] on span "TikTok" at bounding box center [563, 151] width 40 height 15
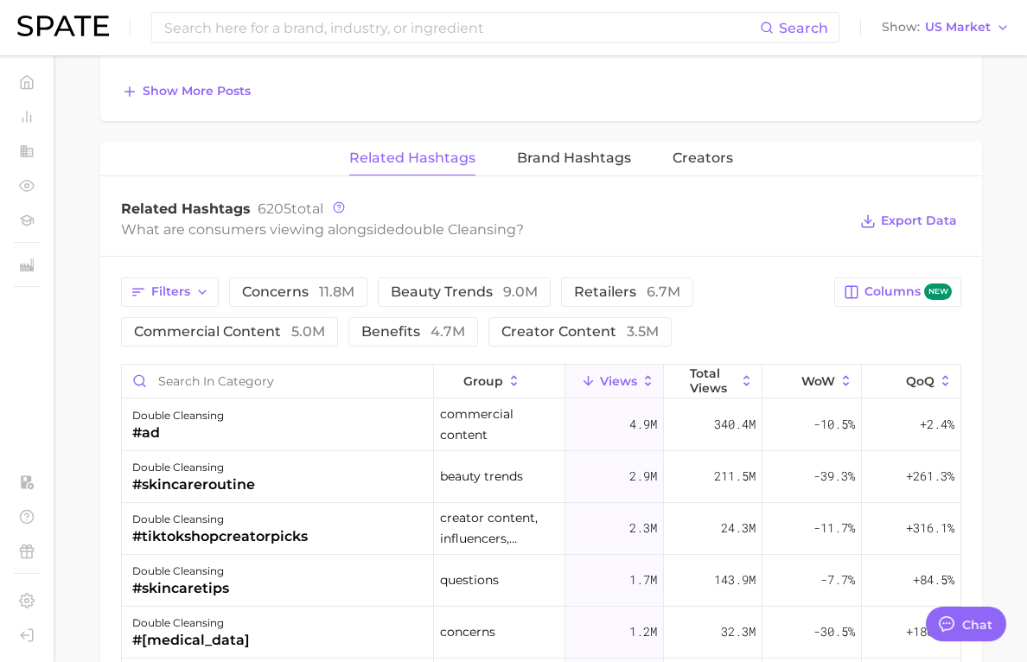
scroll to position [1728, 0]
